Goal: Information Seeking & Learning: Learn about a topic

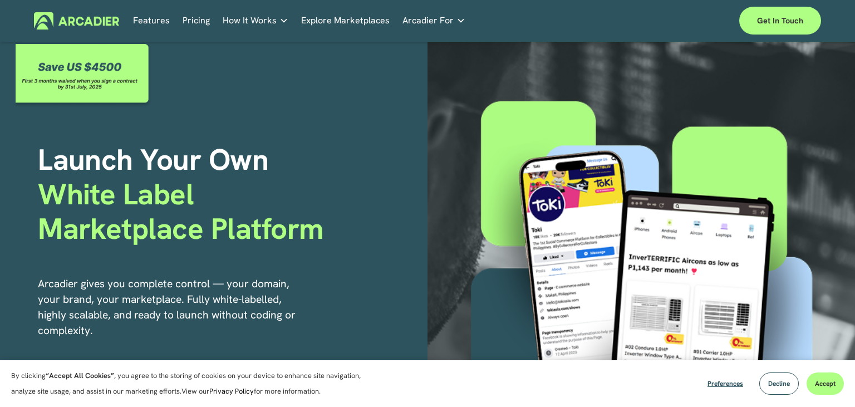
click at [200, 23] on link "Pricing" at bounding box center [196, 20] width 27 height 17
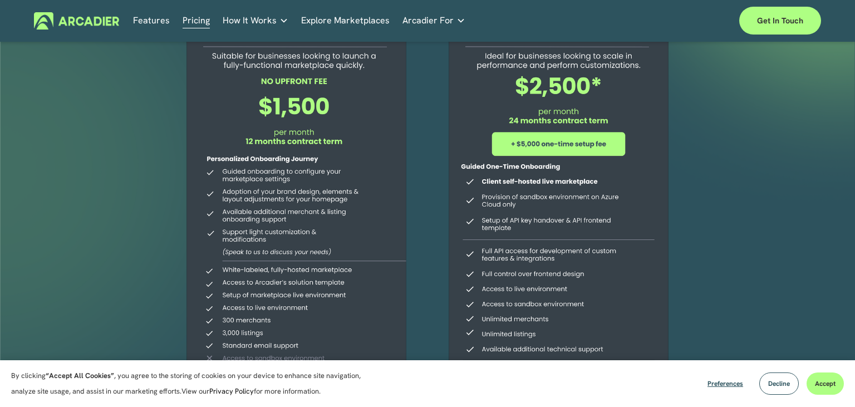
scroll to position [28, 0]
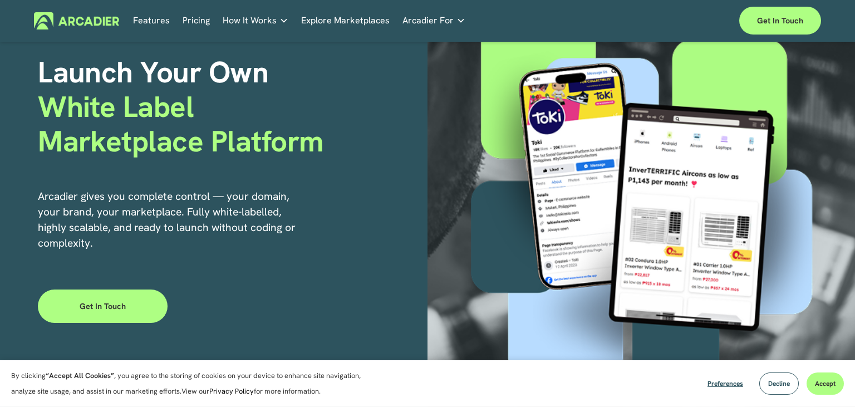
scroll to position [58, 0]
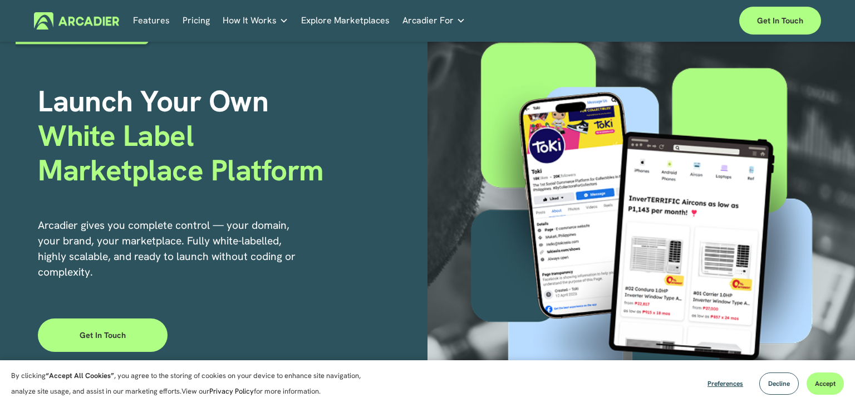
click at [193, 18] on link "Pricing" at bounding box center [196, 20] width 27 height 17
